Goal: Task Accomplishment & Management: Use online tool/utility

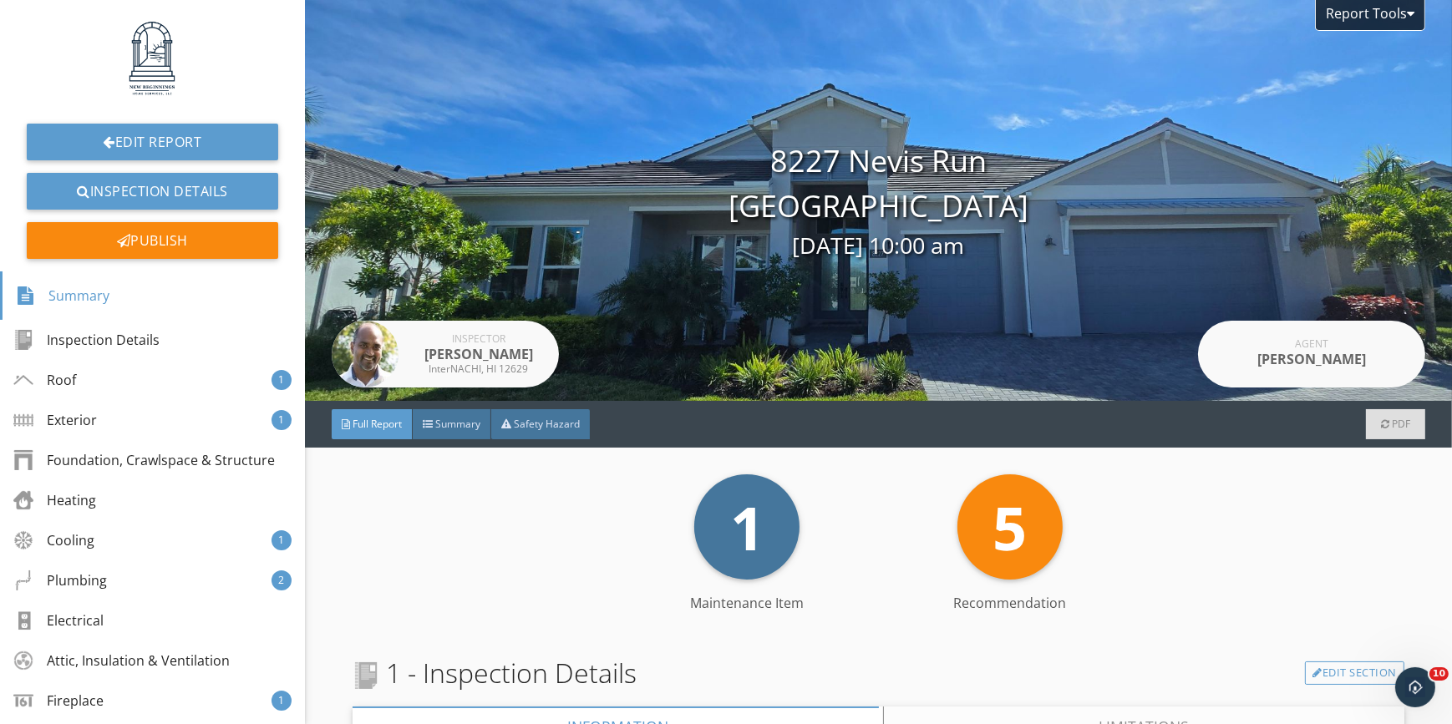
scroll to position [227, 0]
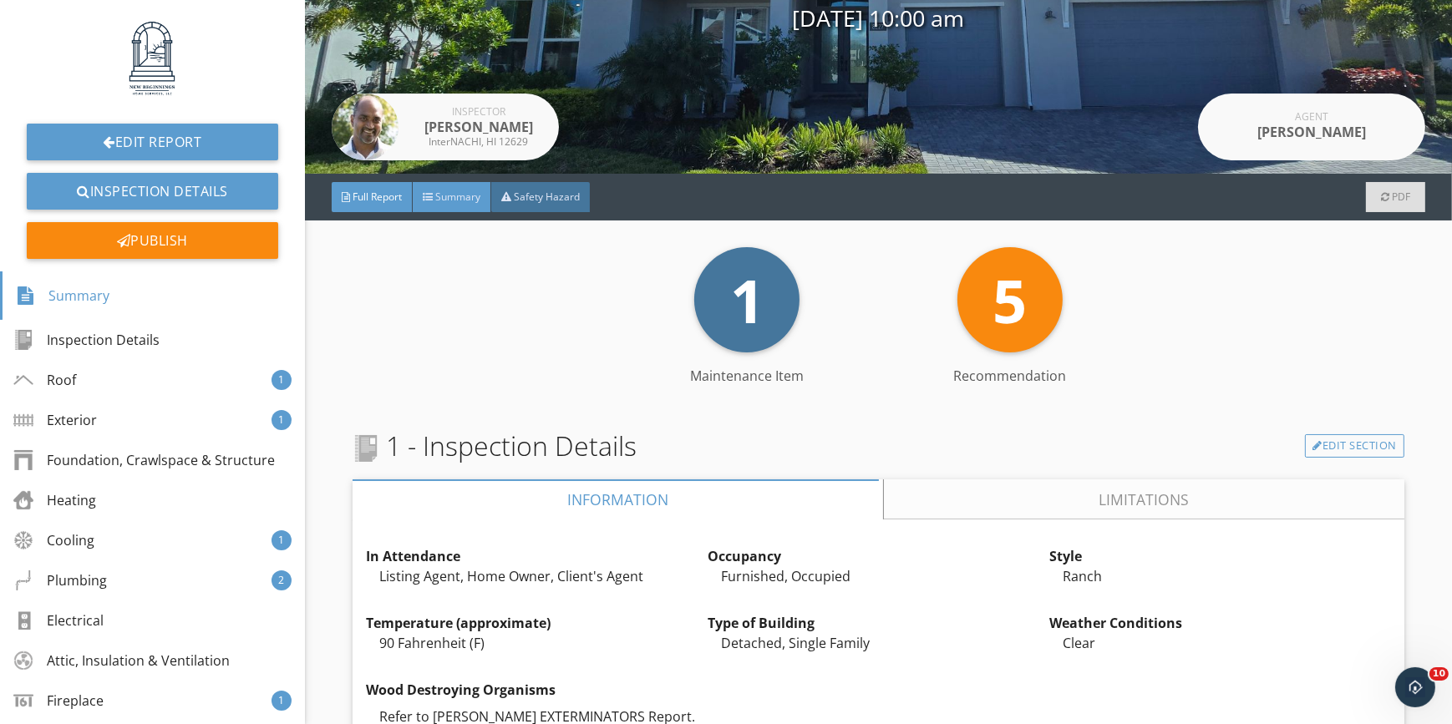
click at [458, 194] on span "Summary" at bounding box center [457, 197] width 45 height 14
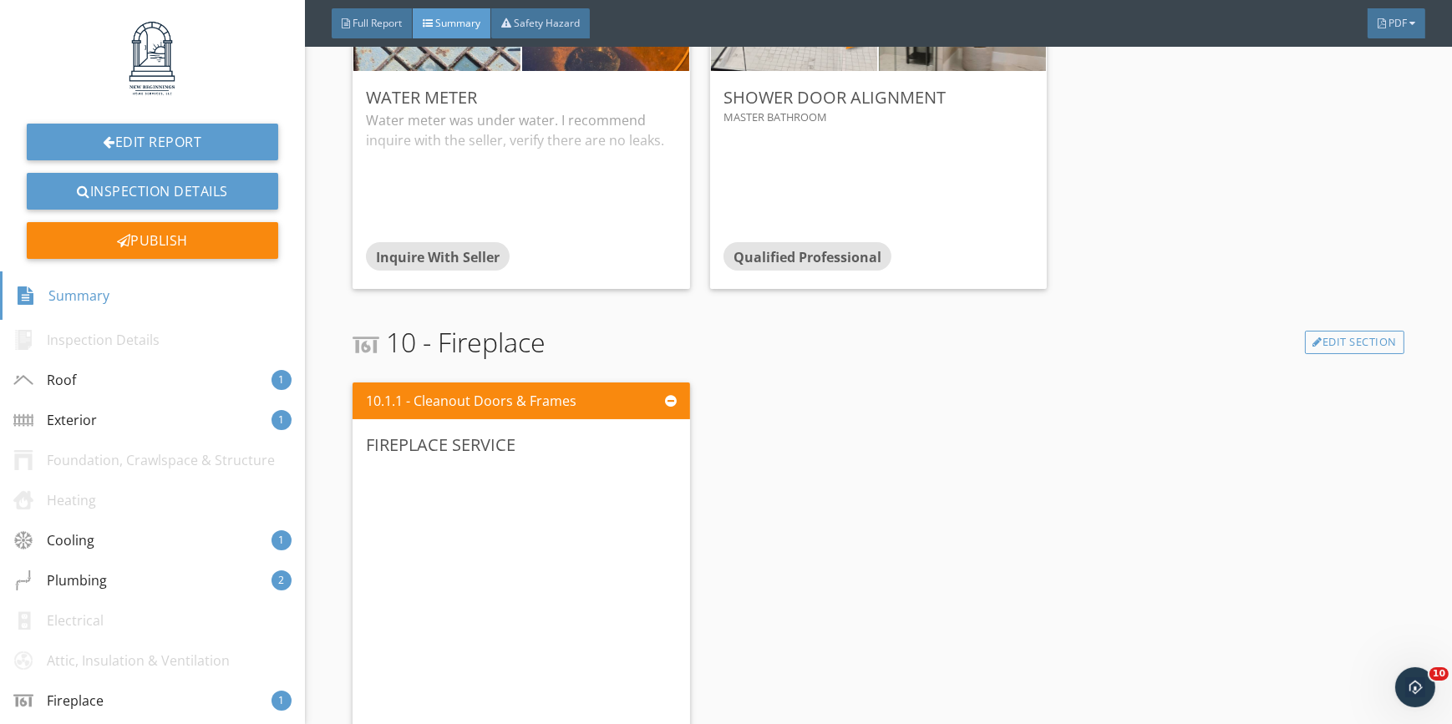
scroll to position [2160, 0]
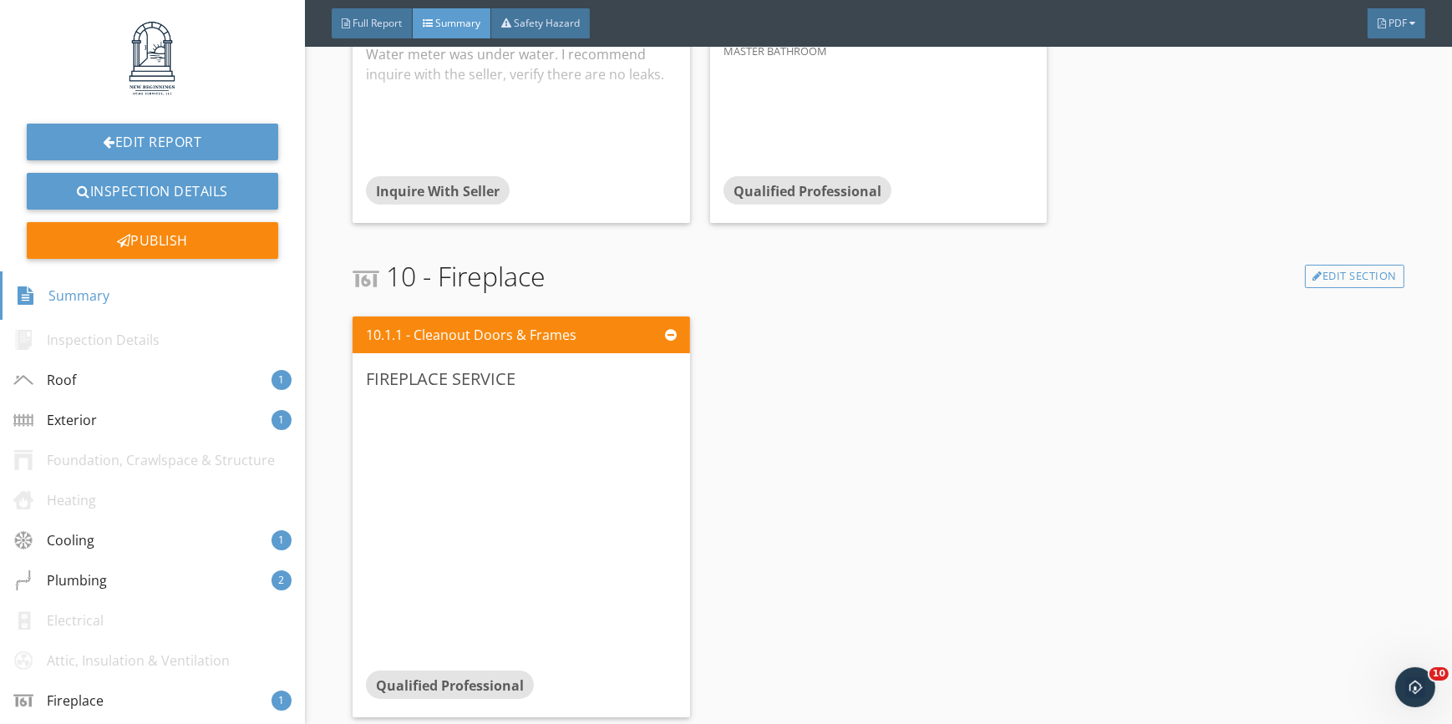
drag, startPoint x: 875, startPoint y: 559, endPoint x: 216, endPoint y: 141, distance: 781.0
click at [871, 556] on div "10.1.1 - Cleanout Doors & Frames Fireplace service Qualified Professional Edit" at bounding box center [879, 517] width 1052 height 414
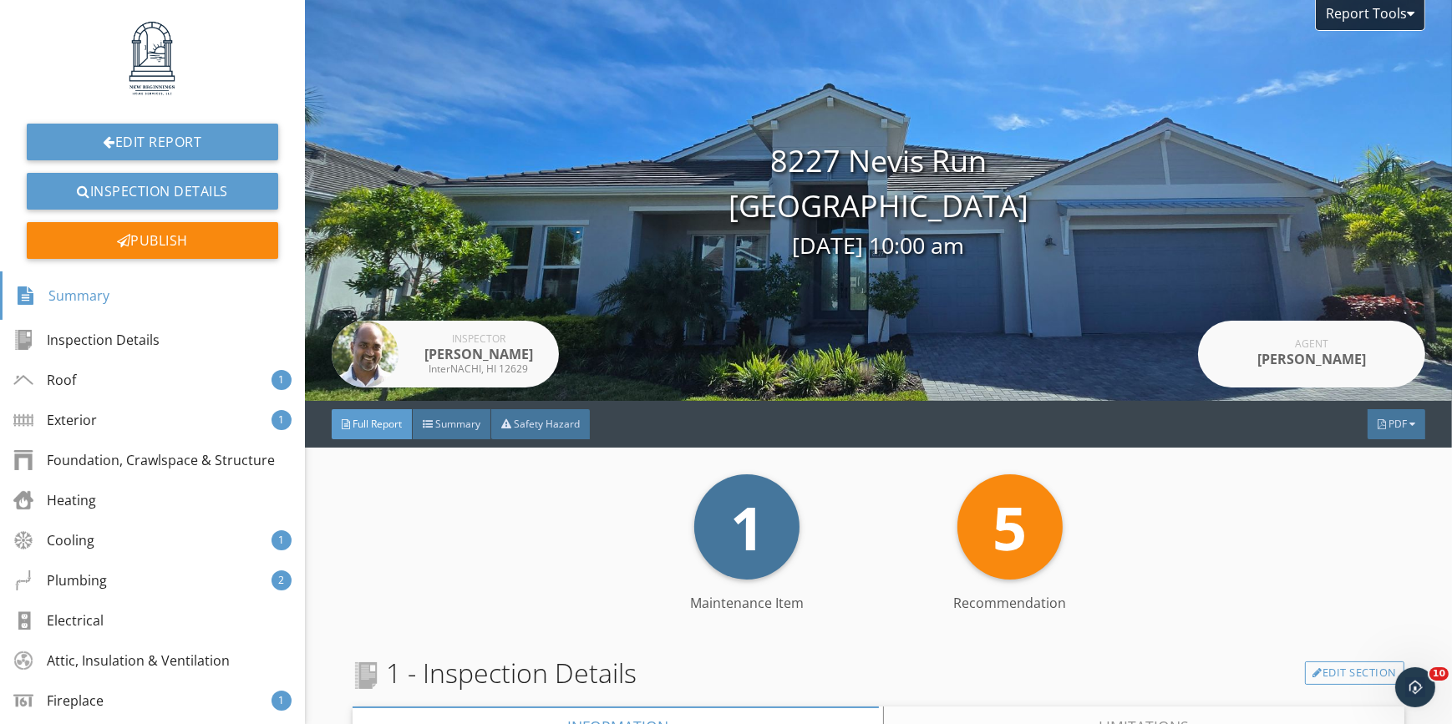
drag, startPoint x: 337, startPoint y: 610, endPoint x: 351, endPoint y: 600, distance: 17.4
